Goal: Information Seeking & Learning: Check status

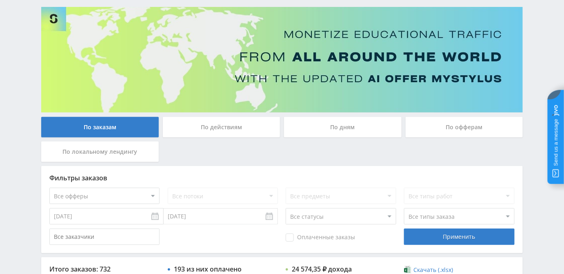
scroll to position [111, 0]
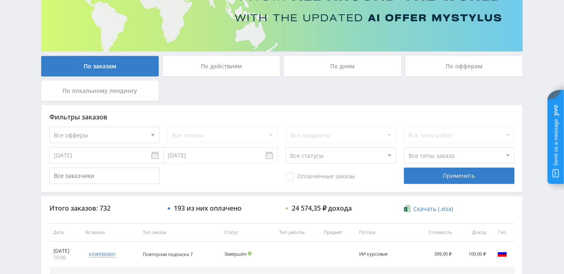
click at [322, 68] on div "По дням" at bounding box center [343, 66] width 118 height 20
click at [0, 0] on input "По дням" at bounding box center [0, 0] width 0 height 0
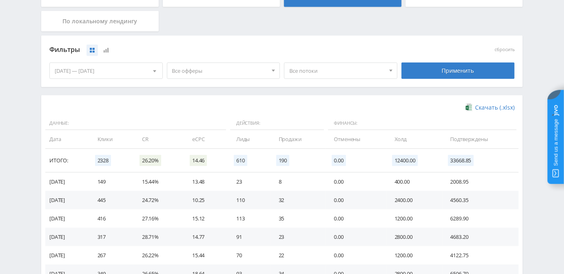
scroll to position [185, 0]
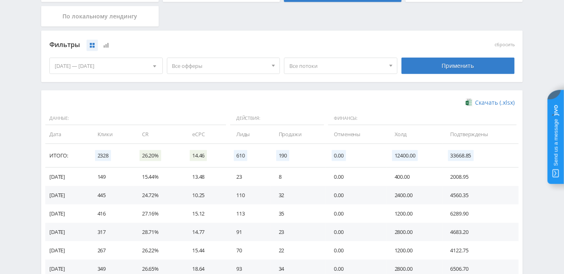
click at [317, 65] on span "Все потоки" at bounding box center [337, 66] width 96 height 16
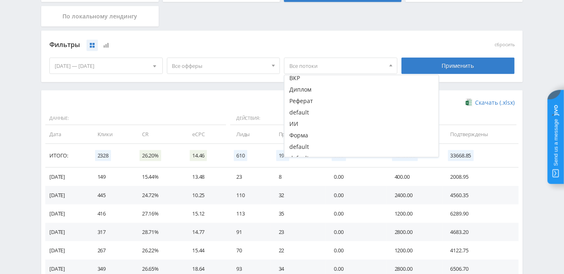
scroll to position [522, 0]
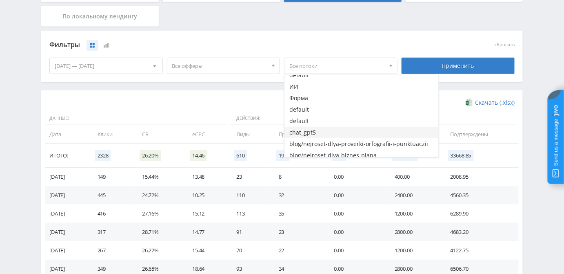
click at [302, 134] on button "chat_gpt5" at bounding box center [362, 132] width 154 height 11
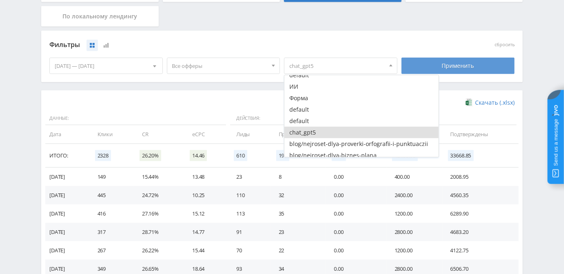
click at [443, 66] on div "Применить" at bounding box center [458, 66] width 113 height 16
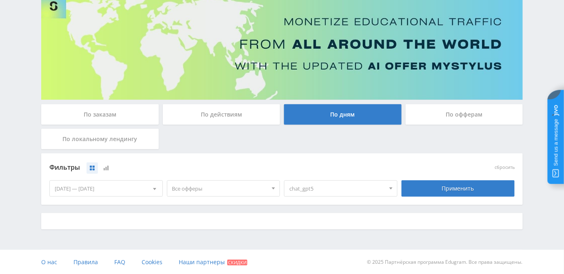
scroll to position [185, 0]
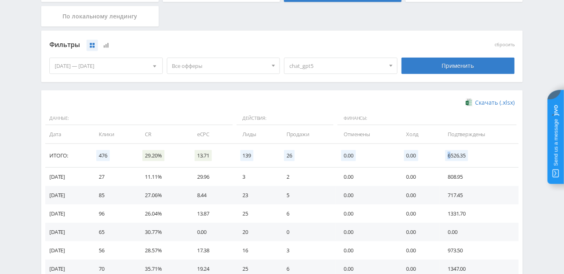
click at [451, 156] on span "6526.35" at bounding box center [456, 155] width 23 height 11
click at [124, 65] on div "[DATE] — [DATE]" at bounding box center [106, 66] width 113 height 16
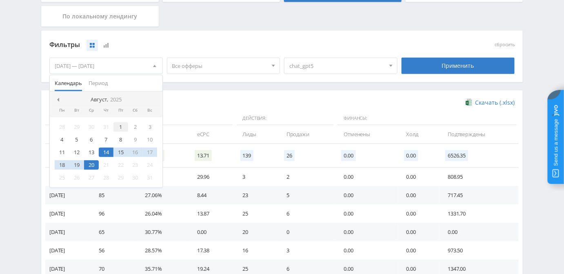
click at [122, 125] on div "1" at bounding box center [120, 126] width 15 height 9
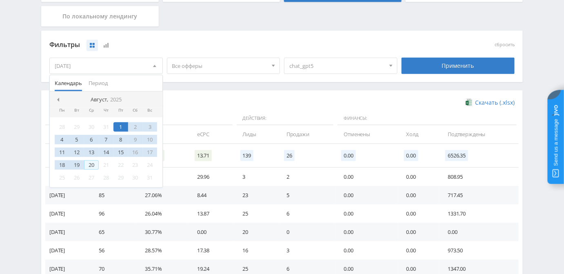
click at [93, 167] on div "20" at bounding box center [91, 164] width 15 height 9
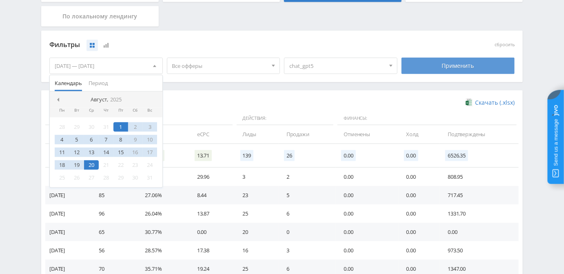
click at [439, 66] on div "Применить" at bounding box center [458, 66] width 113 height 16
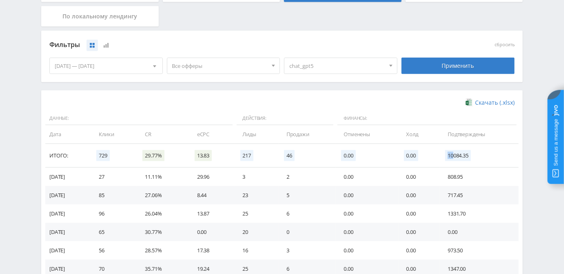
drag, startPoint x: 456, startPoint y: 156, endPoint x: 451, endPoint y: 156, distance: 4.9
click at [451, 156] on span "10084.35" at bounding box center [458, 155] width 26 height 11
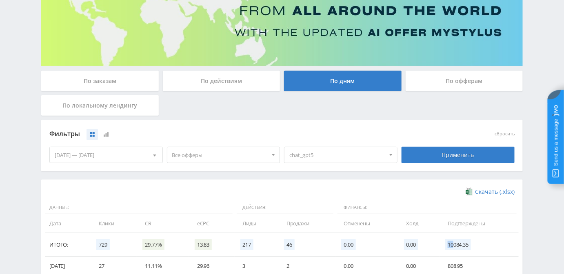
scroll to position [16, 0]
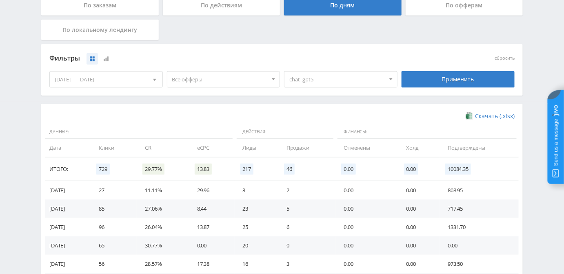
scroll to position [165, 0]
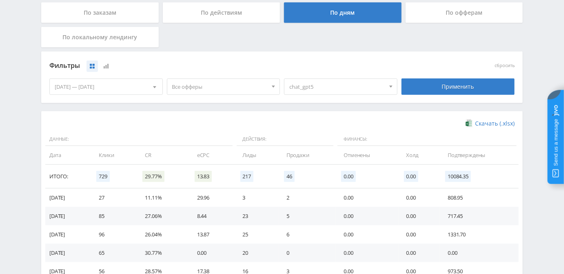
click at [97, 87] on div "[DATE] — [DATE]" at bounding box center [106, 87] width 113 height 16
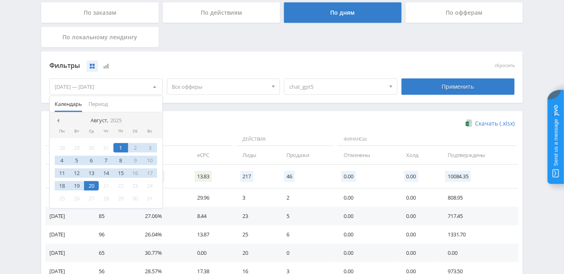
click at [227, 120] on div "Скачать (.xlsx)" at bounding box center [281, 123] width 465 height 8
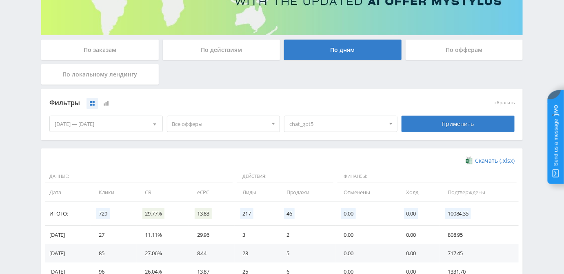
scroll to position [90, 0]
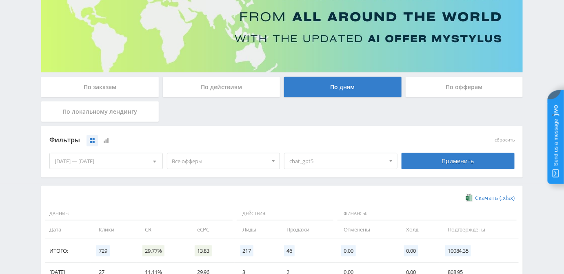
click at [73, 158] on div "[DATE] — [DATE]" at bounding box center [106, 161] width 113 height 16
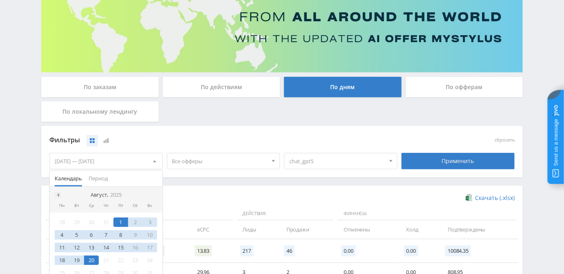
click at [60, 194] on div at bounding box center [58, 194] width 7 height 7
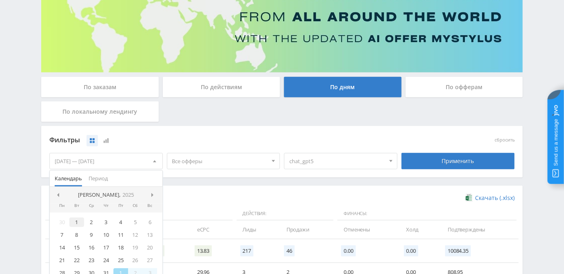
click at [74, 222] on div "1" at bounding box center [76, 221] width 15 height 9
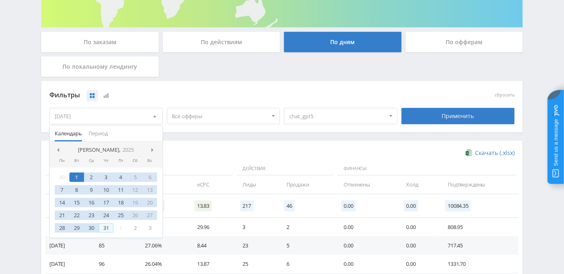
scroll to position [202, 0]
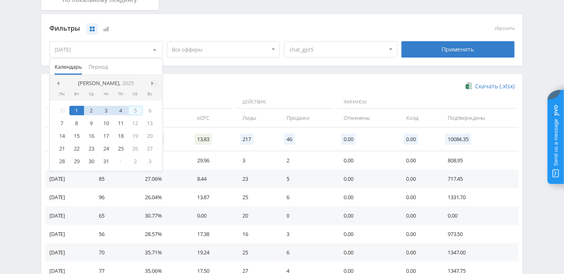
click at [151, 84] on div at bounding box center [154, 83] width 7 height 7
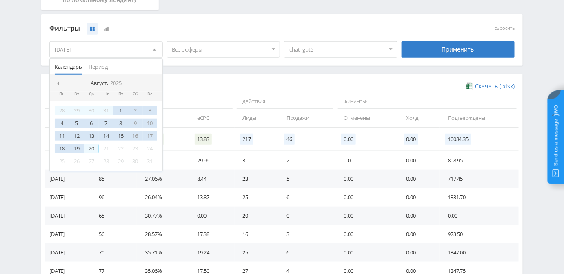
click at [90, 150] on div "20" at bounding box center [91, 148] width 15 height 9
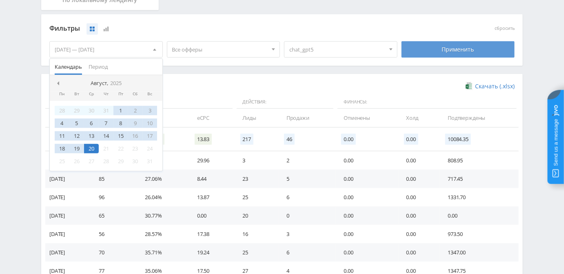
click at [443, 50] on div "Применить" at bounding box center [458, 49] width 113 height 16
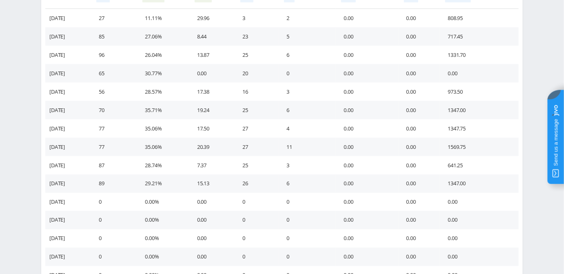
scroll to position [338, 0]
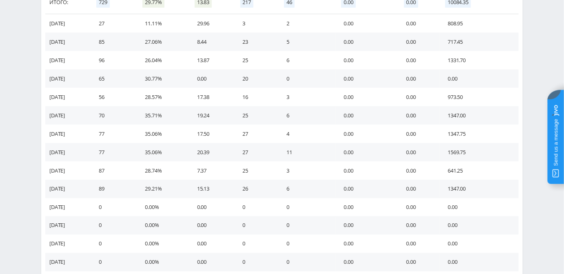
drag, startPoint x: 478, startPoint y: 187, endPoint x: 76, endPoint y: 183, distance: 401.7
click at [76, 183] on tr "[DATE] 89 29.21% 15.13 26 6 0.00 0.00 1347.00" at bounding box center [282, 189] width 474 height 18
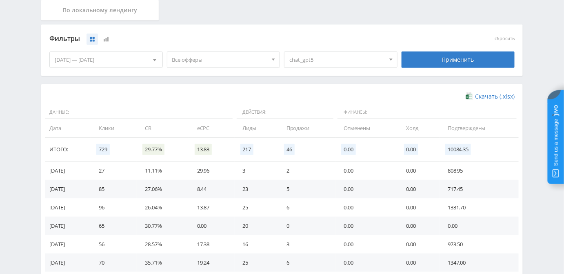
scroll to position [227, 0]
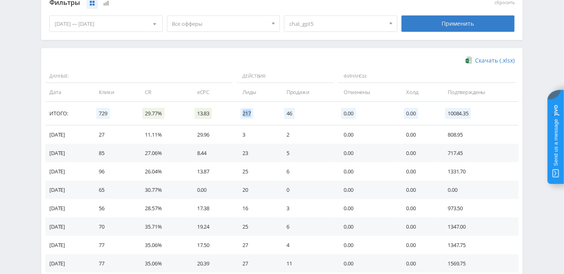
drag, startPoint x: 249, startPoint y: 113, endPoint x: 261, endPoint y: 113, distance: 11.9
click at [261, 113] on td "217" at bounding box center [257, 114] width 44 height 24
drag, startPoint x: 107, startPoint y: 113, endPoint x: 121, endPoint y: 113, distance: 13.5
click at [121, 113] on td "729" at bounding box center [114, 114] width 46 height 24
drag, startPoint x: 202, startPoint y: 113, endPoint x: 215, endPoint y: 112, distance: 12.4
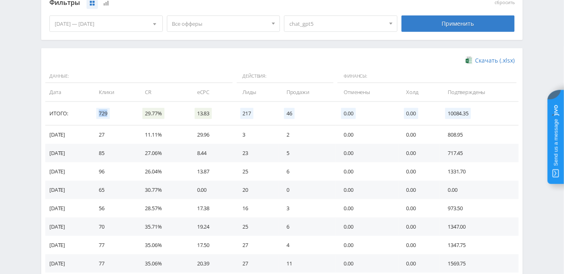
click at [212, 112] on span "13.83" at bounding box center [203, 113] width 17 height 11
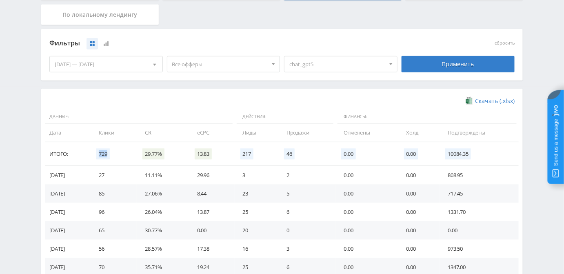
scroll to position [190, 0]
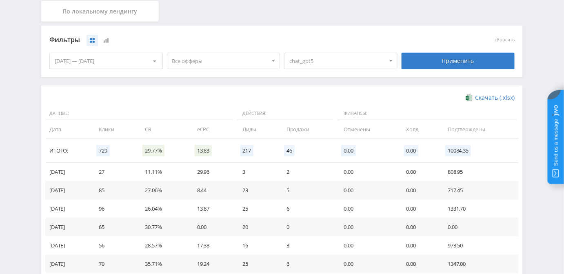
click at [508, 171] on td "808.95" at bounding box center [479, 171] width 79 height 18
click at [385, 59] on div at bounding box center [391, 61] width 12 height 16
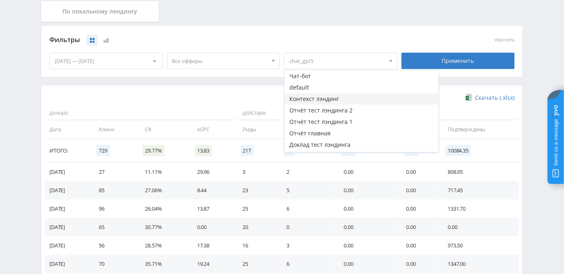
scroll to position [0, 0]
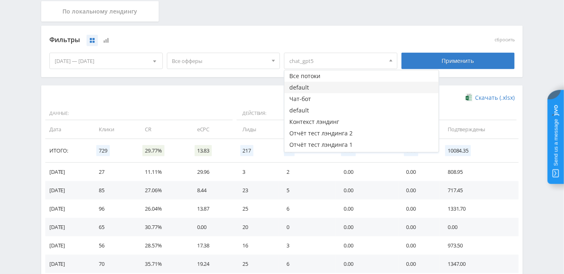
click at [338, 90] on button "default" at bounding box center [362, 87] width 154 height 11
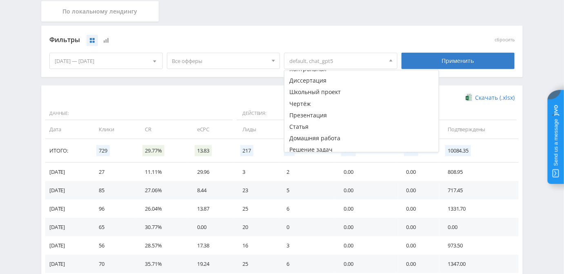
scroll to position [371, 0]
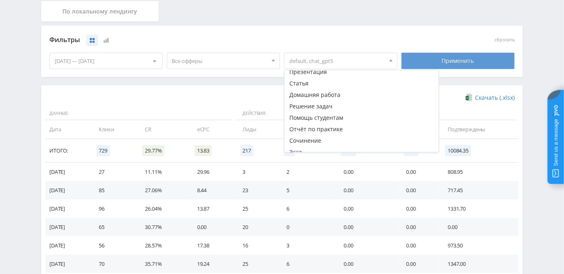
click at [436, 62] on div "Применить" at bounding box center [458, 61] width 113 height 16
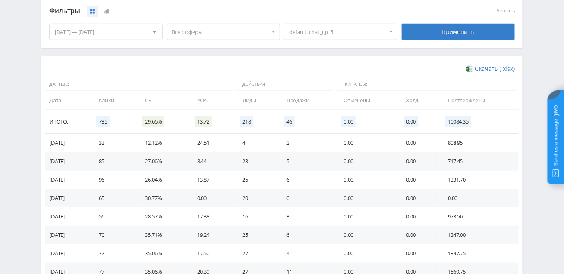
scroll to position [190, 0]
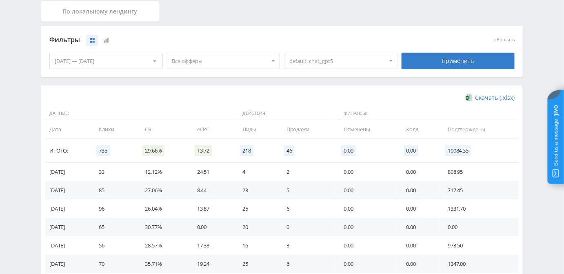
click at [336, 60] on span "default, chat_gpt5" at bounding box center [337, 61] width 96 height 16
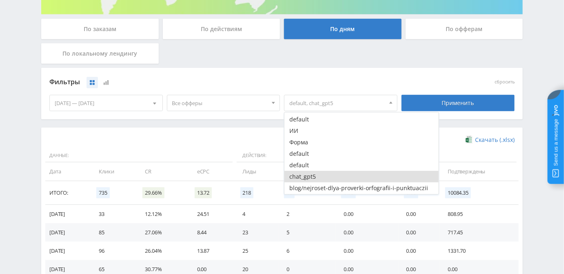
scroll to position [559, 0]
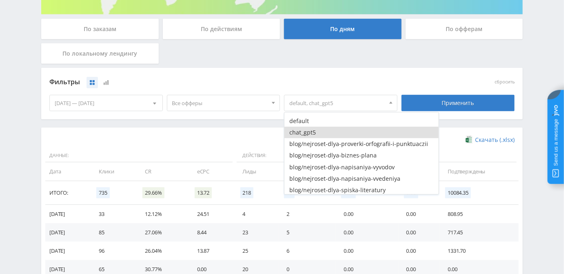
click at [390, 132] on button "chat_gpt5" at bounding box center [362, 132] width 154 height 11
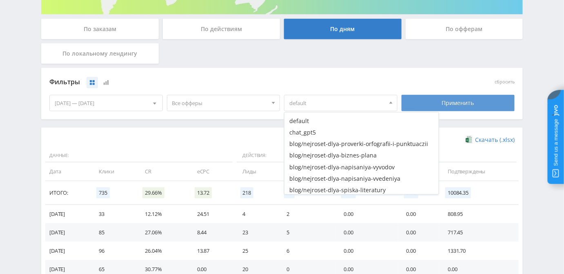
click at [433, 99] on div "Применить" at bounding box center [458, 103] width 113 height 16
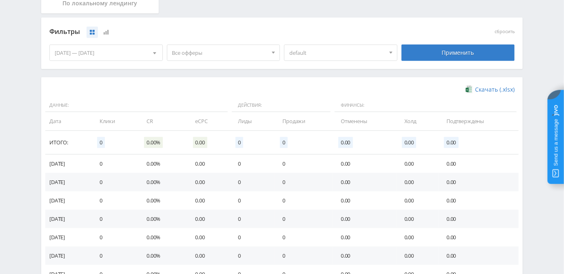
scroll to position [185, 0]
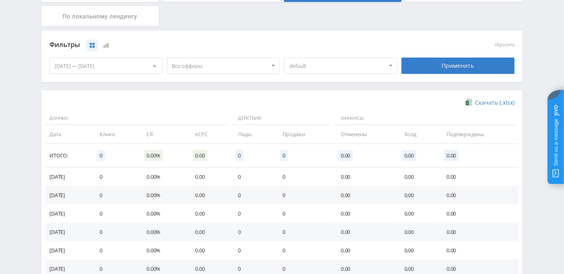
click at [325, 67] on span "default" at bounding box center [337, 66] width 96 height 16
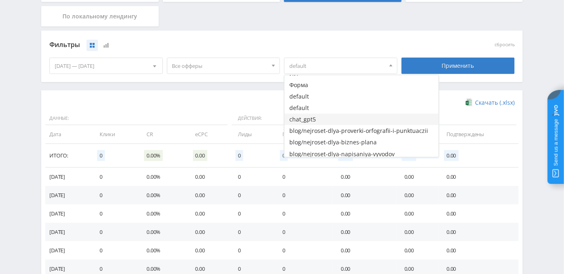
scroll to position [522, 0]
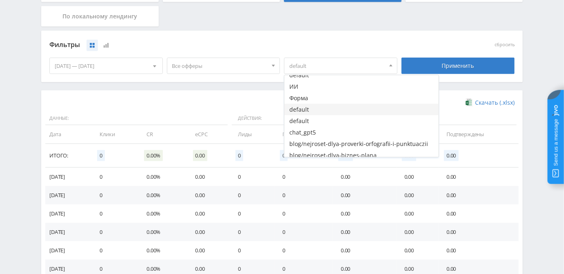
click at [323, 106] on button "default" at bounding box center [362, 109] width 154 height 11
click at [383, 66] on span "default, default" at bounding box center [337, 66] width 96 height 16
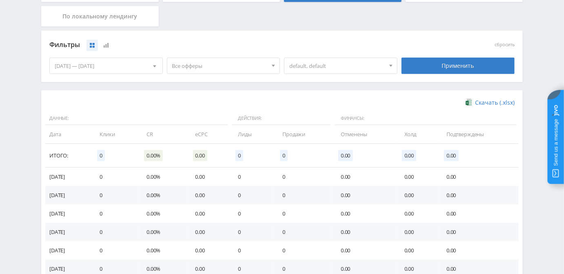
click at [384, 65] on span "default, default" at bounding box center [337, 66] width 96 height 16
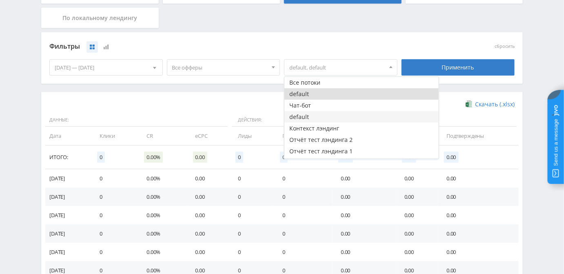
scroll to position [185, 0]
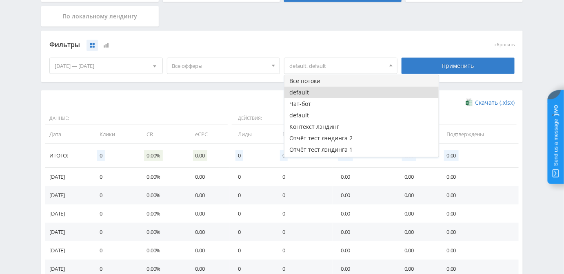
click at [311, 83] on button "Все потоки" at bounding box center [362, 80] width 154 height 11
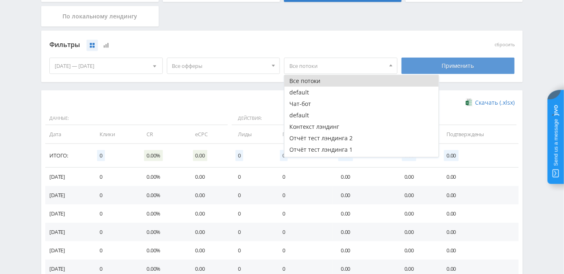
click at [436, 64] on div "Применить" at bounding box center [458, 66] width 113 height 16
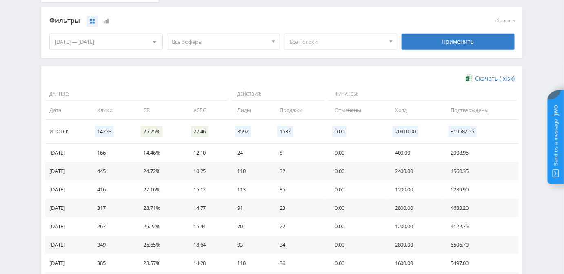
scroll to position [223, 0]
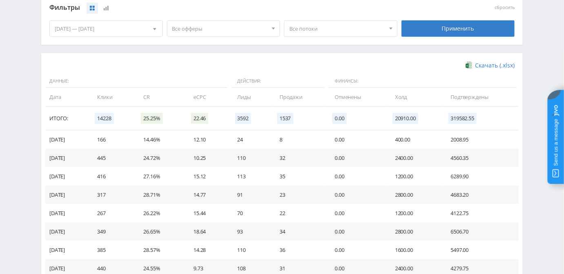
drag, startPoint x: 200, startPoint y: 120, endPoint x: 223, endPoint y: 119, distance: 22.9
click at [223, 119] on td "22.46" at bounding box center [207, 119] width 44 height 24
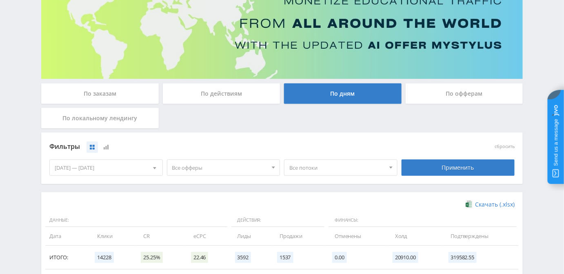
scroll to position [148, 0]
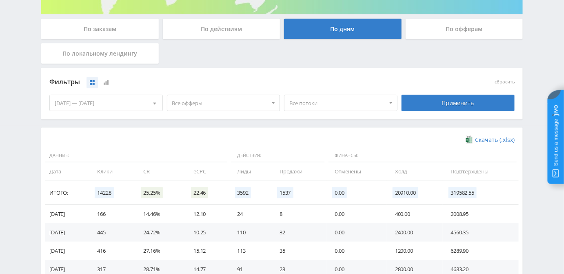
click at [246, 105] on span "Все офферы" at bounding box center [220, 103] width 96 height 16
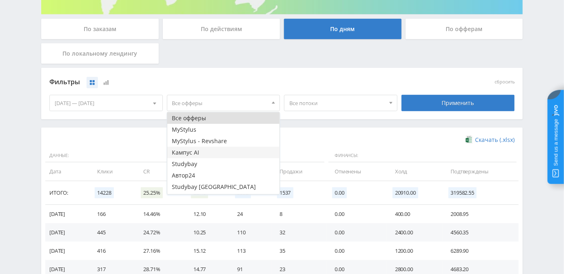
click at [220, 150] on button "Кампус AI" at bounding box center [223, 152] width 113 height 11
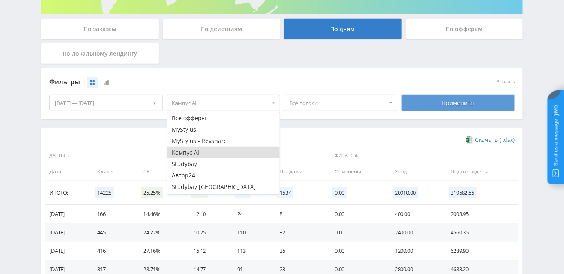
click at [449, 104] on div "Применить" at bounding box center [458, 103] width 113 height 16
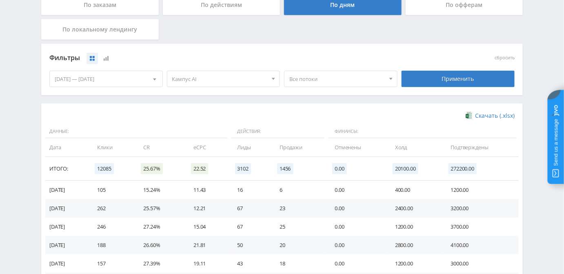
scroll to position [185, 0]
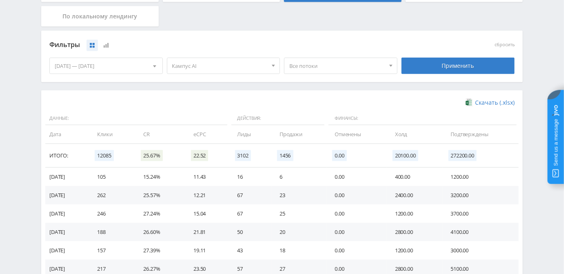
click at [202, 65] on span "Кампус AI" at bounding box center [220, 66] width 96 height 16
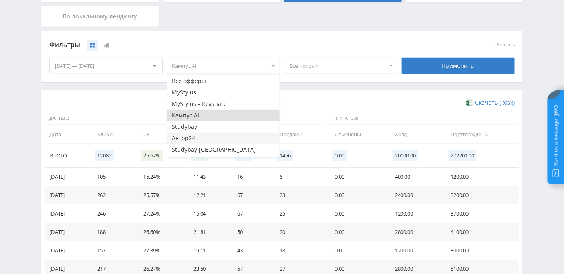
click at [207, 138] on button "Автор24" at bounding box center [223, 137] width 113 height 11
click at [239, 116] on button "Кампус AI" at bounding box center [223, 114] width 113 height 11
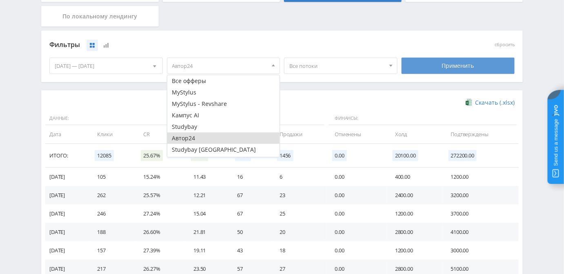
click at [449, 61] on div "Применить" at bounding box center [458, 66] width 113 height 16
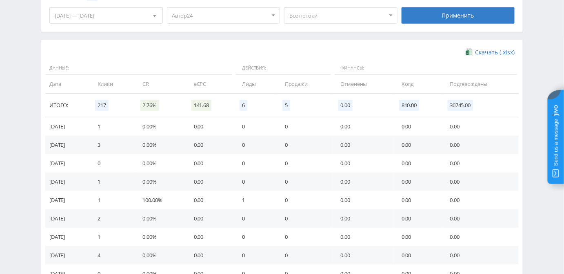
scroll to position [223, 0]
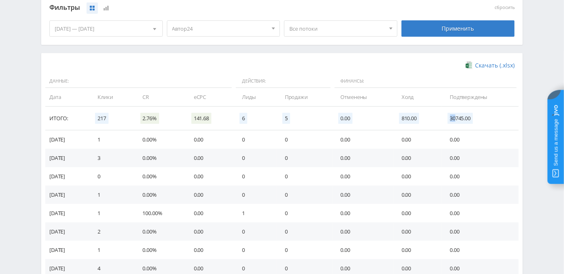
drag, startPoint x: 458, startPoint y: 118, endPoint x: 453, endPoint y: 119, distance: 5.4
click at [453, 119] on span "30745.00" at bounding box center [461, 118] width 26 height 11
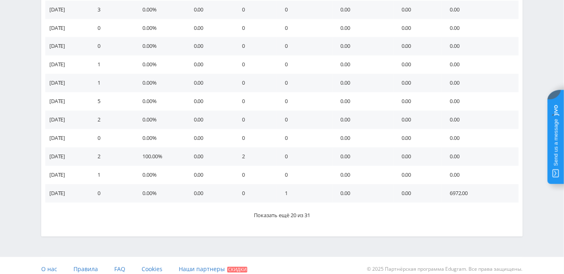
scroll to position [524, 0]
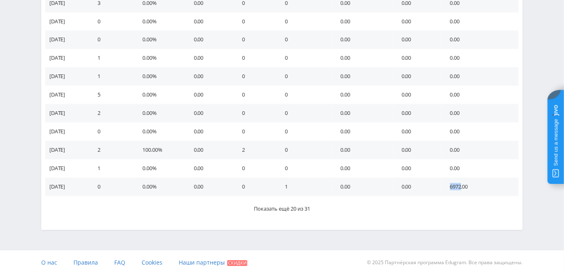
drag, startPoint x: 451, startPoint y: 187, endPoint x: 464, endPoint y: 188, distance: 12.7
click at [464, 188] on td "6972.00" at bounding box center [480, 186] width 77 height 18
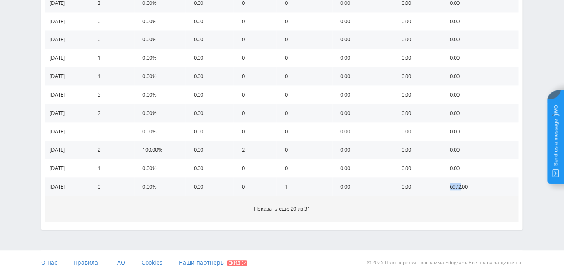
click at [297, 205] on span "Показать ещё 20 из 31" at bounding box center [282, 208] width 56 height 7
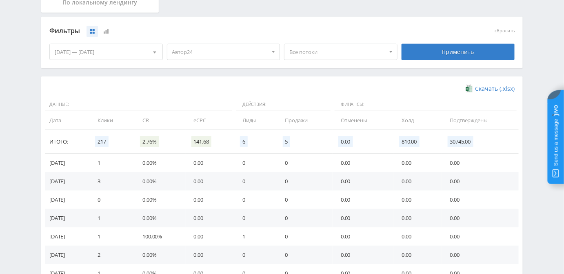
scroll to position [186, 0]
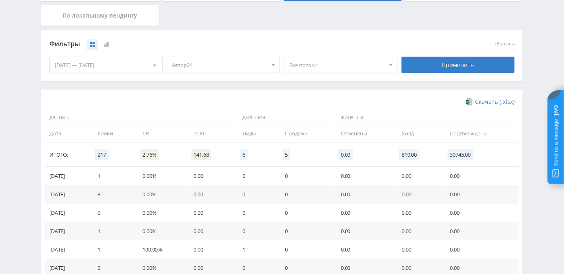
click at [213, 65] on span "Автор24" at bounding box center [220, 65] width 96 height 16
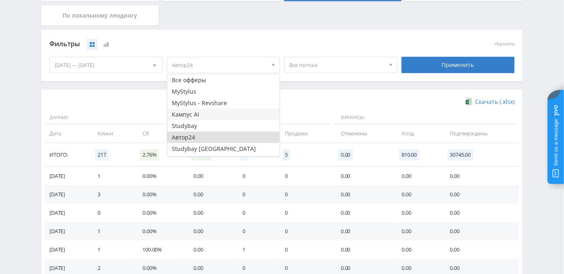
click at [214, 112] on button "Кампус AI" at bounding box center [223, 114] width 113 height 11
click at [221, 137] on button "Автор24" at bounding box center [223, 136] width 113 height 11
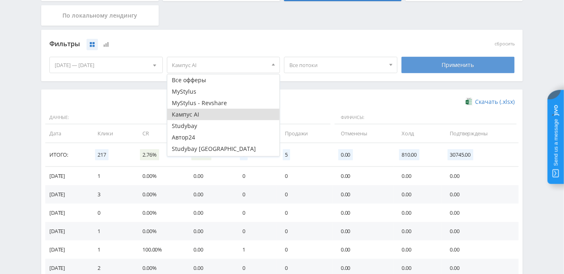
click at [450, 65] on div "Применить" at bounding box center [458, 65] width 113 height 16
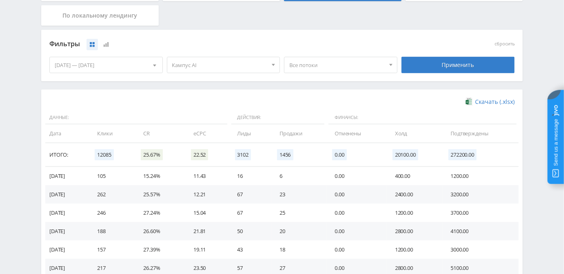
click at [0, 138] on div "Telegram-канал Инструменты База знаний Ваш менеджер: [PERSON_NAME] Alex Online …" at bounding box center [282, 213] width 564 height 799
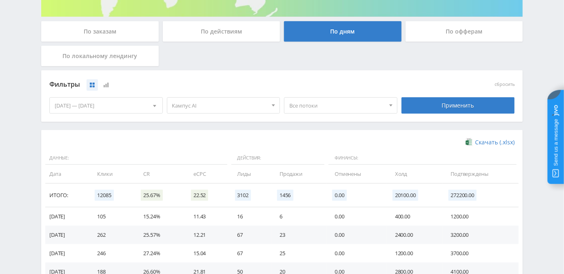
scroll to position [149, 0]
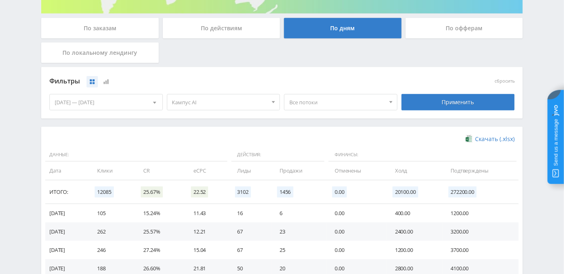
click at [218, 103] on span "Кампус AI" at bounding box center [220, 102] width 96 height 16
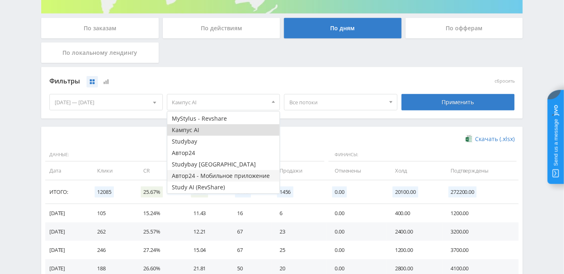
click at [209, 176] on button "Автор24 - Мобильное приложение" at bounding box center [223, 175] width 113 height 11
click at [205, 187] on button "Study AI (RevShare)" at bounding box center [223, 186] width 113 height 11
click at [214, 127] on button "Кампус AI" at bounding box center [223, 129] width 113 height 11
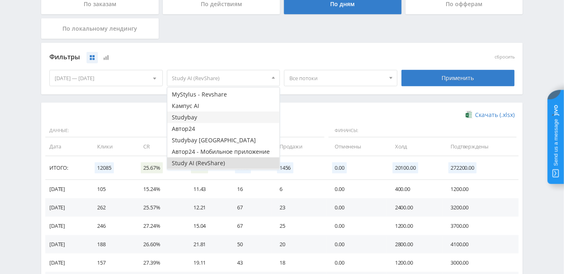
scroll to position [186, 0]
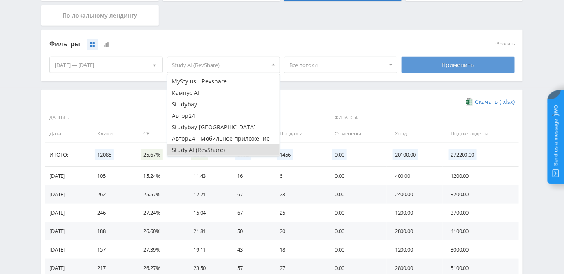
click at [436, 65] on div "Применить" at bounding box center [458, 65] width 113 height 16
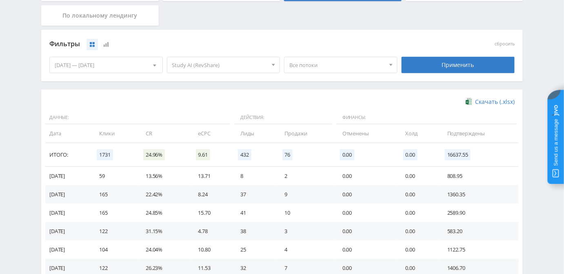
click at [342, 62] on span "Все потоки" at bounding box center [337, 65] width 96 height 16
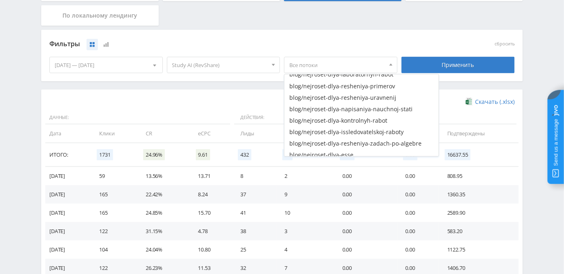
scroll to position [0, 0]
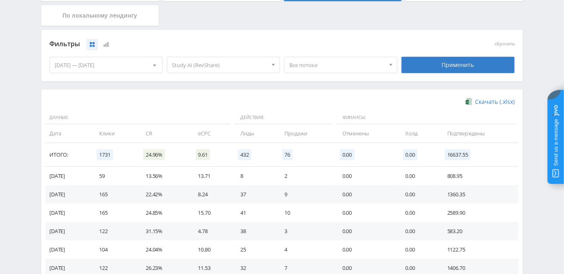
click at [201, 62] on span "Study AI (RevShare)" at bounding box center [220, 65] width 96 height 16
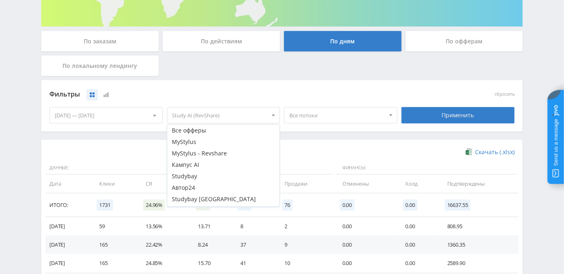
scroll to position [149, 0]
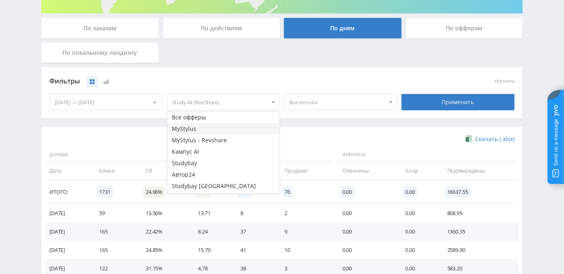
click at [219, 125] on button "MyStylus" at bounding box center [223, 128] width 113 height 11
click at [227, 102] on span "MyStylus, Study AI (RevShare)" at bounding box center [220, 102] width 96 height 16
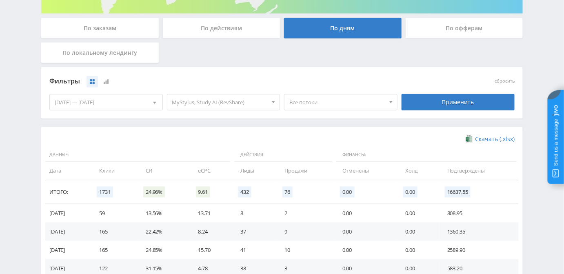
click at [217, 104] on span "MyStylus, Study AI (RevShare)" at bounding box center [220, 102] width 96 height 16
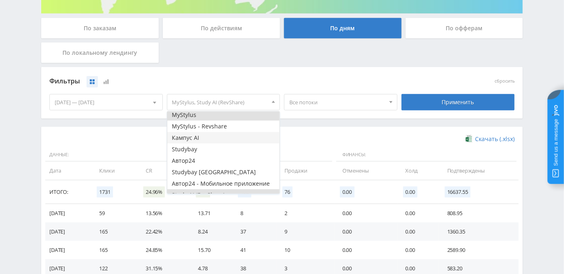
scroll to position [22, 0]
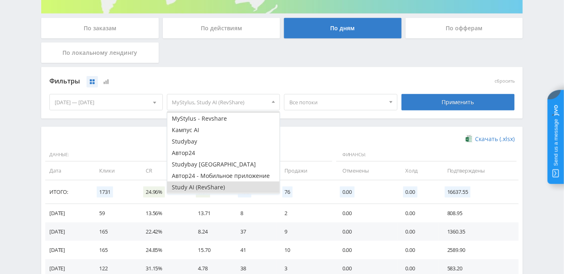
click at [220, 189] on button "Study AI (RevShare)" at bounding box center [223, 186] width 113 height 11
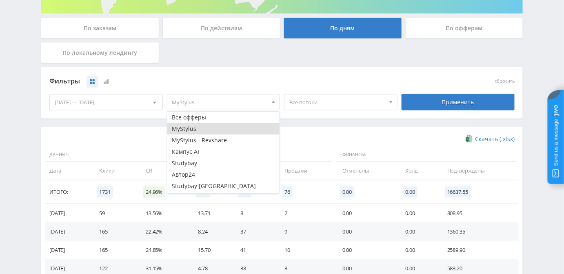
scroll to position [112, 0]
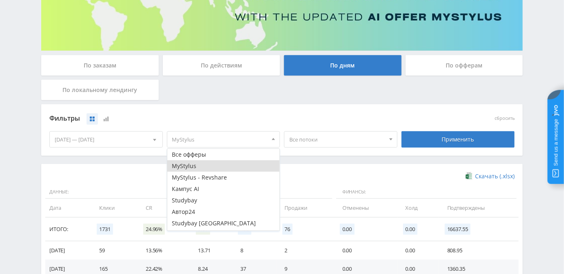
click at [204, 167] on button "MyStylus" at bounding box center [223, 165] width 113 height 11
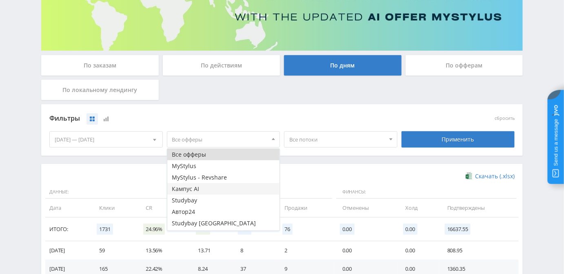
scroll to position [22, 0]
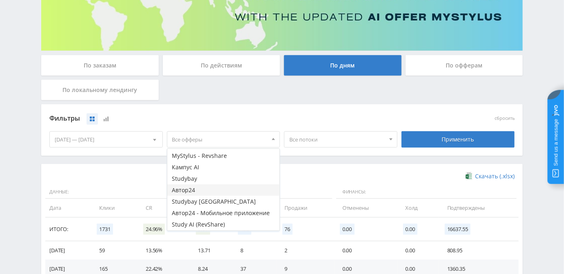
click at [207, 189] on button "Автор24" at bounding box center [223, 189] width 113 height 11
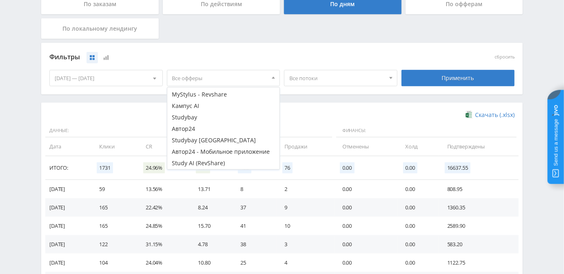
scroll to position [186, 0]
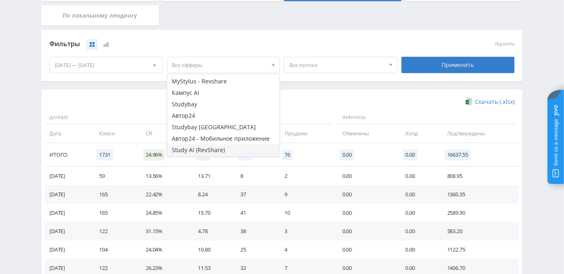
click at [196, 151] on button "Study AI (RevShare)" at bounding box center [223, 149] width 113 height 11
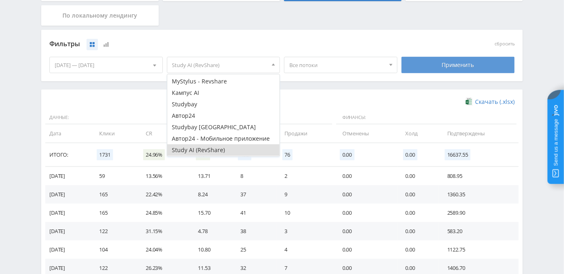
click at [419, 65] on div "Применить" at bounding box center [458, 65] width 113 height 16
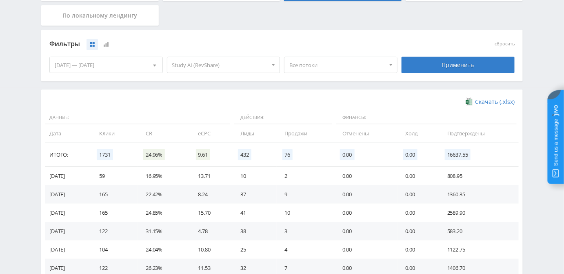
click at [318, 65] on span "Все потоки" at bounding box center [337, 65] width 96 height 16
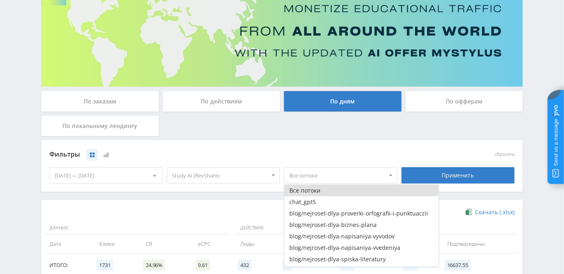
scroll to position [75, 0]
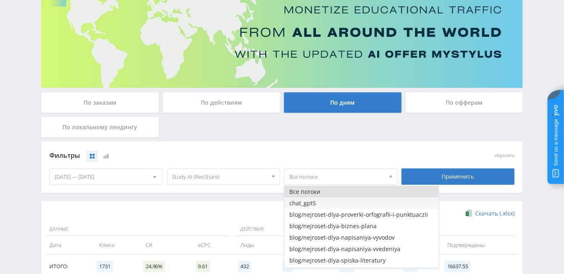
click at [320, 205] on button "chat_gpt5" at bounding box center [362, 202] width 154 height 11
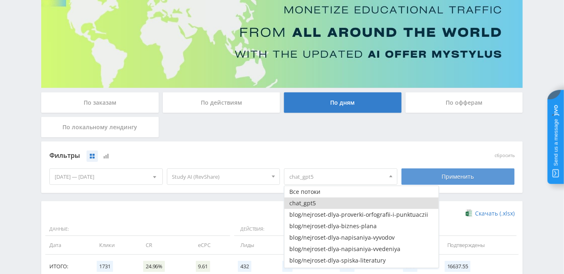
click at [432, 176] on div "Применить" at bounding box center [458, 176] width 113 height 16
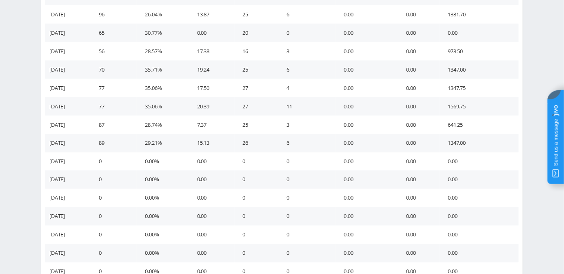
scroll to position [372, 0]
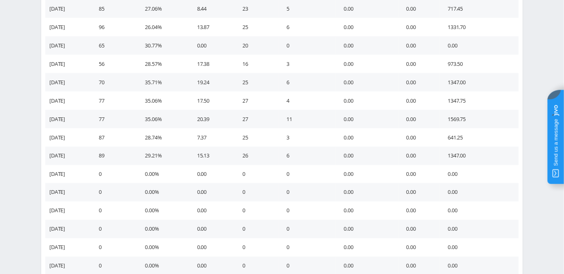
drag, startPoint x: 58, startPoint y: 152, endPoint x: 71, endPoint y: 153, distance: 13.1
click at [71, 153] on td "[DATE]" at bounding box center [67, 156] width 45 height 18
click at [75, 136] on td "[DATE]" at bounding box center [67, 137] width 45 height 18
click at [82, 119] on td "[DATE]" at bounding box center [67, 119] width 45 height 18
drag, startPoint x: 62, startPoint y: 101, endPoint x: 70, endPoint y: 100, distance: 8.3
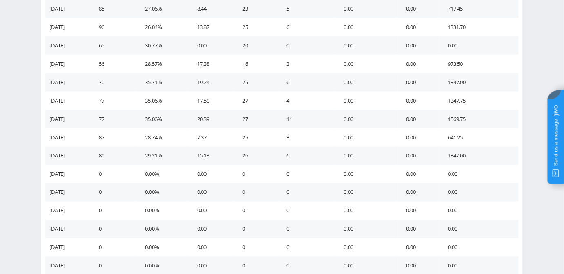
click at [70, 100] on td "[DATE]" at bounding box center [67, 100] width 45 height 18
drag, startPoint x: 51, startPoint y: 80, endPoint x: 70, endPoint y: 83, distance: 19.4
click at [70, 83] on td "[DATE]" at bounding box center [67, 82] width 45 height 18
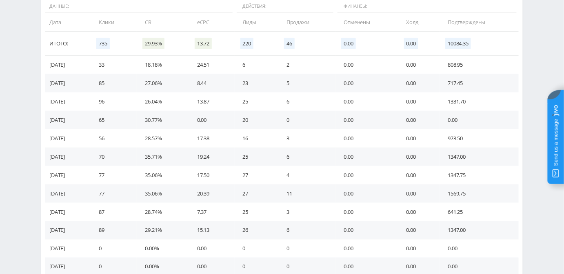
drag, startPoint x: 54, startPoint y: 137, endPoint x: 71, endPoint y: 135, distance: 17.7
click at [71, 136] on td "[DATE]" at bounding box center [67, 138] width 45 height 18
drag, startPoint x: 65, startPoint y: 120, endPoint x: 80, endPoint y: 115, distance: 16.7
click at [80, 116] on td "[DATE]" at bounding box center [67, 120] width 45 height 18
drag, startPoint x: 58, startPoint y: 96, endPoint x: 75, endPoint y: 98, distance: 17.3
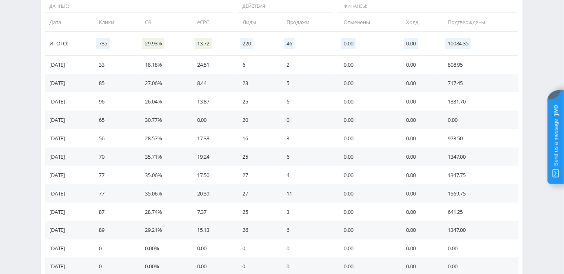
click at [75, 98] on td "[DATE]" at bounding box center [67, 101] width 45 height 18
drag, startPoint x: 55, startPoint y: 82, endPoint x: 66, endPoint y: 82, distance: 11.0
click at [66, 82] on td "[DATE]" at bounding box center [67, 83] width 45 height 18
drag, startPoint x: 58, startPoint y: 65, endPoint x: 84, endPoint y: 66, distance: 26.2
click at [84, 66] on td "[DATE]" at bounding box center [67, 65] width 45 height 18
